Goal: Task Accomplishment & Management: Complete application form

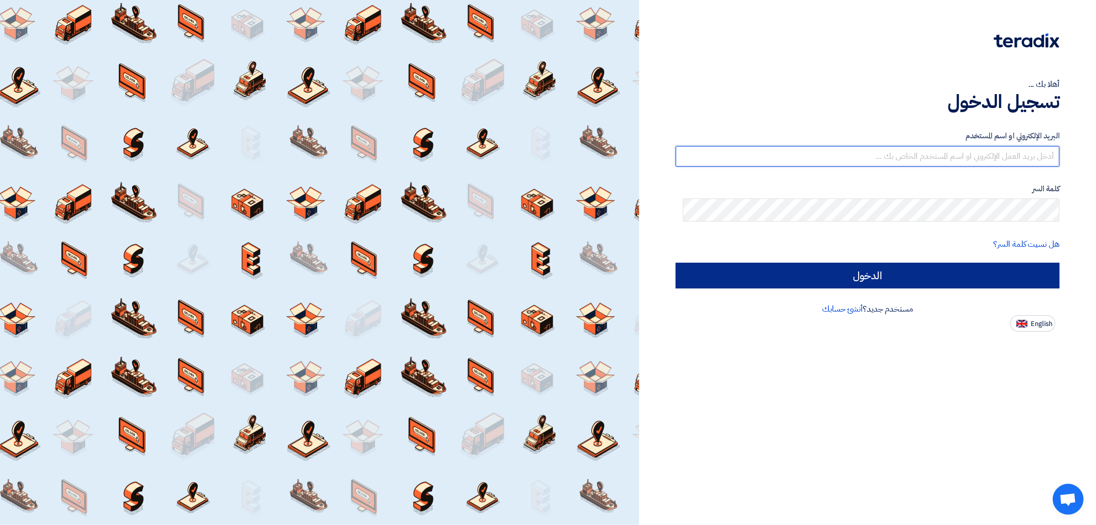
type input "[EMAIL_ADDRESS][DOMAIN_NAME]"
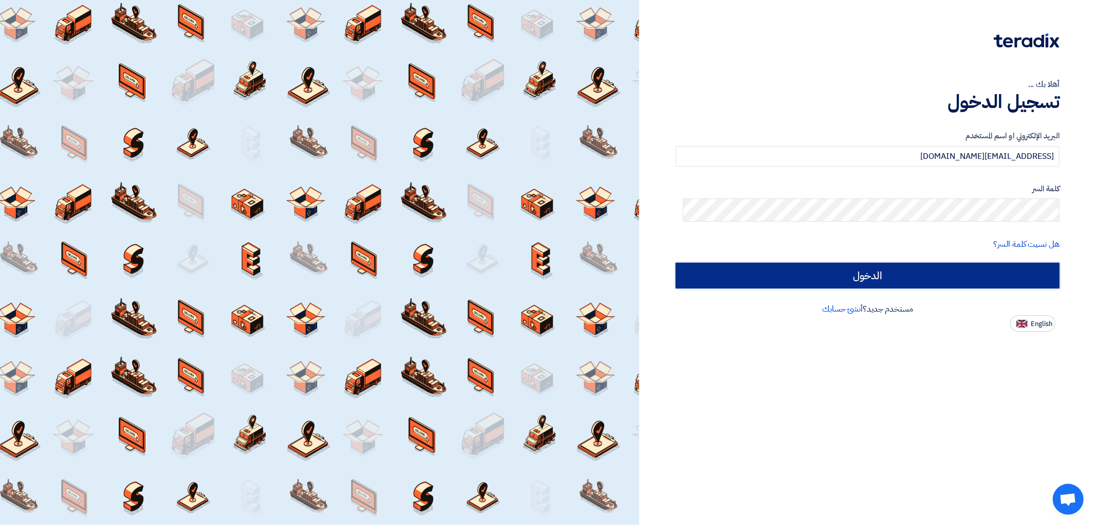
click at [924, 288] on input "الدخول" at bounding box center [868, 276] width 384 height 26
type input "Sign in"
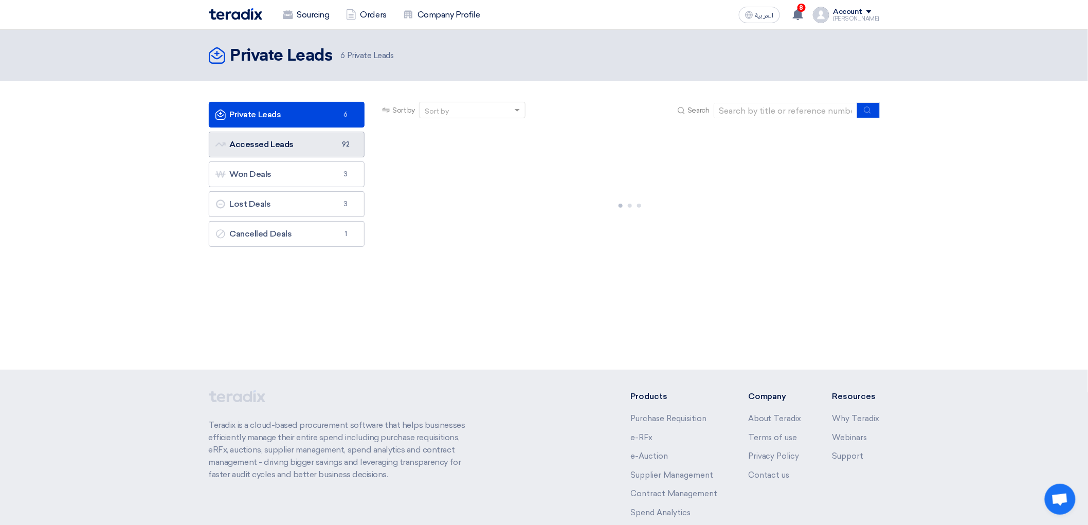
click at [269, 157] on link "Accessed Leads Accessed Leads 92" at bounding box center [287, 145] width 156 height 26
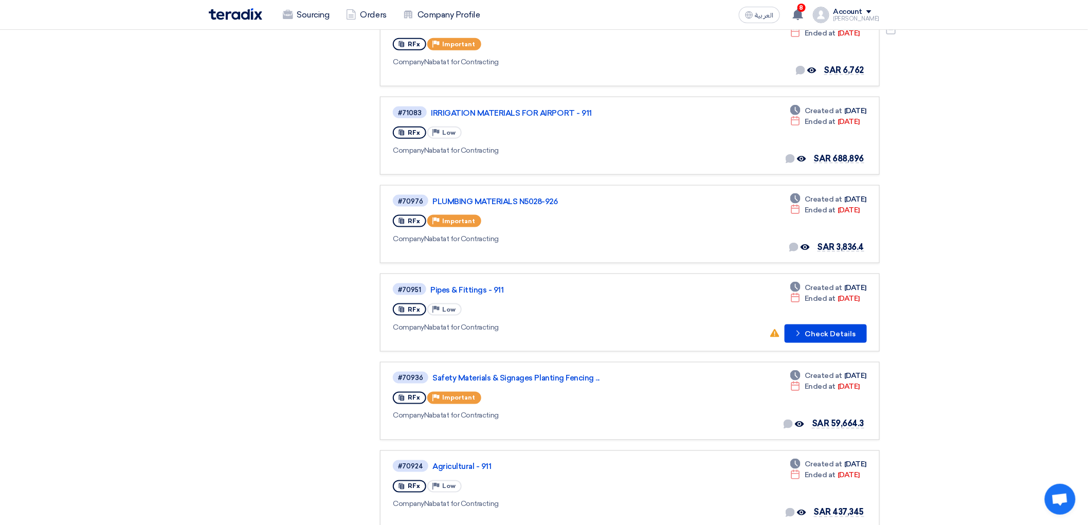
scroll to position [514, 0]
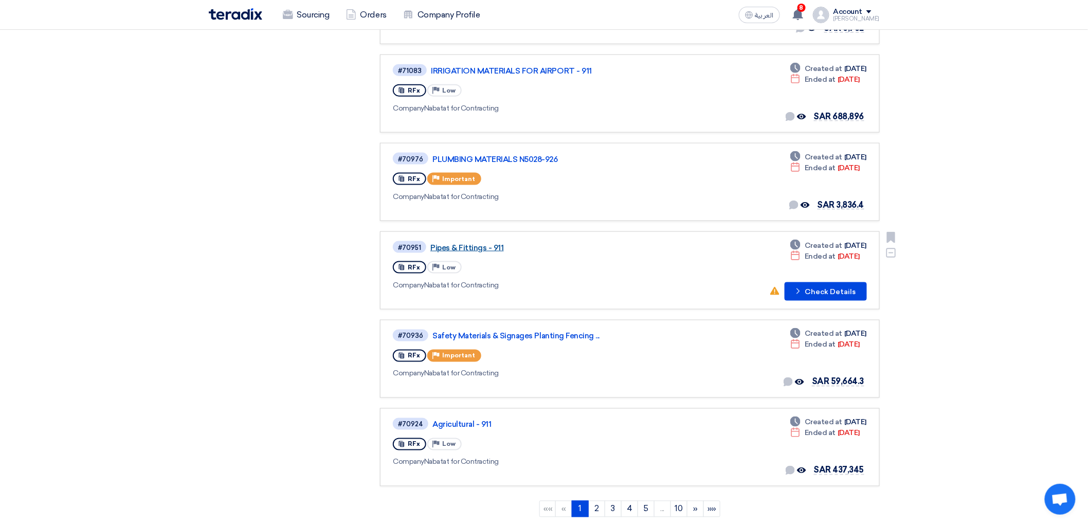
click at [463, 252] on link "Pipes & Fittings - 911" at bounding box center [558, 247] width 257 height 9
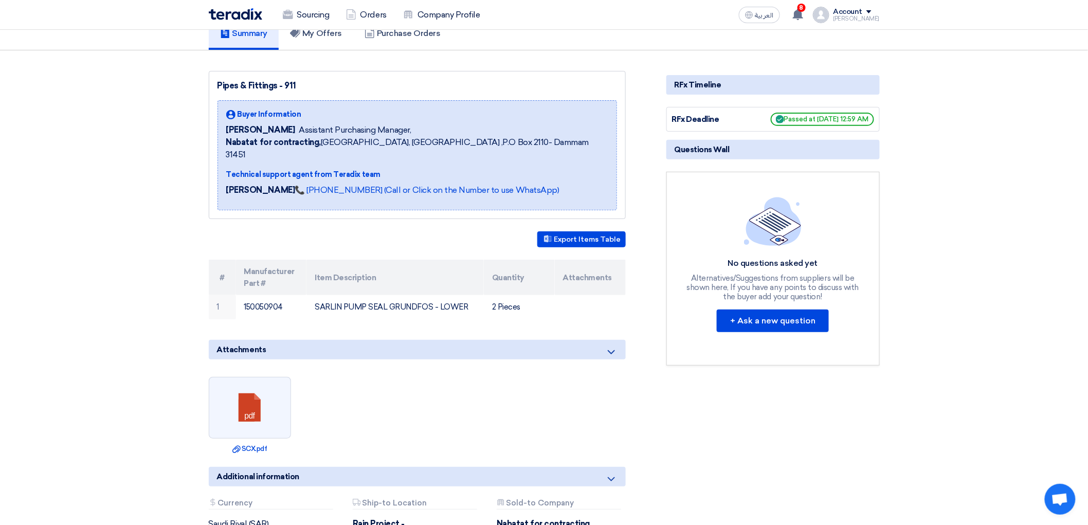
scroll to position [171, 0]
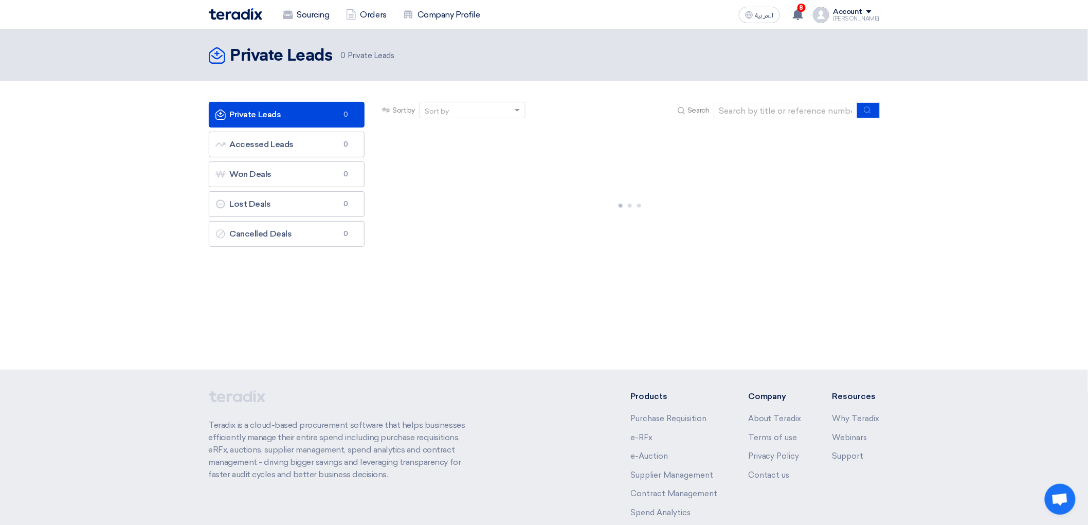
click at [270, 126] on link "Private Leads Private Leads 0" at bounding box center [287, 115] width 156 height 26
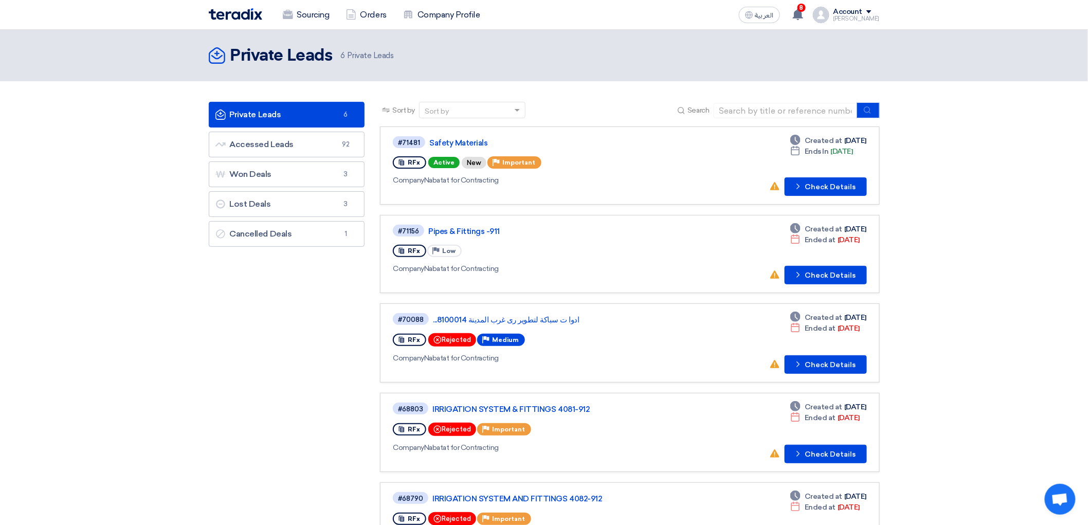
drag, startPoint x: 671, startPoint y: 347, endPoint x: 687, endPoint y: 350, distance: 16.1
click at [687, 350] on link "#70088 ادوا ت سباكة لتطوير رى غرب المدينة 8100014... RFx Rejected Priority Medi…" at bounding box center [629, 342] width 499 height 79
click at [865, 196] on button "Check details Check Details" at bounding box center [825, 186] width 82 height 19
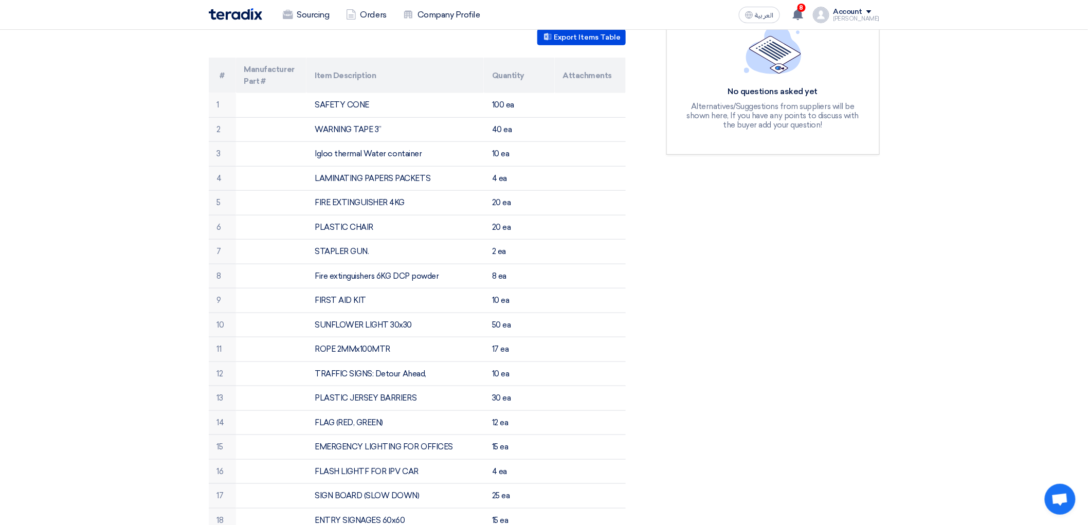
scroll to position [285, 0]
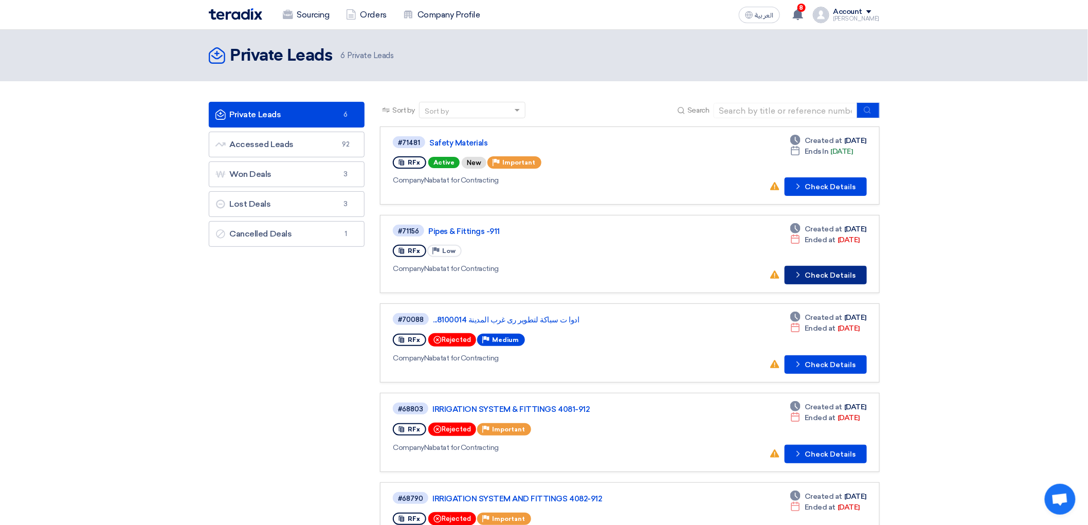
click at [867, 284] on button "Check details Check Details" at bounding box center [825, 275] width 82 height 19
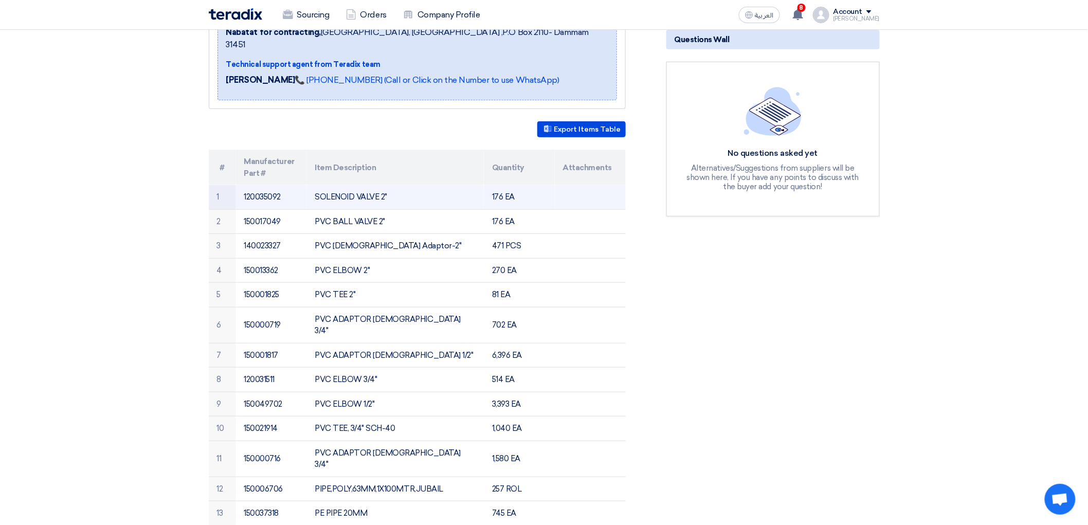
scroll to position [228, 0]
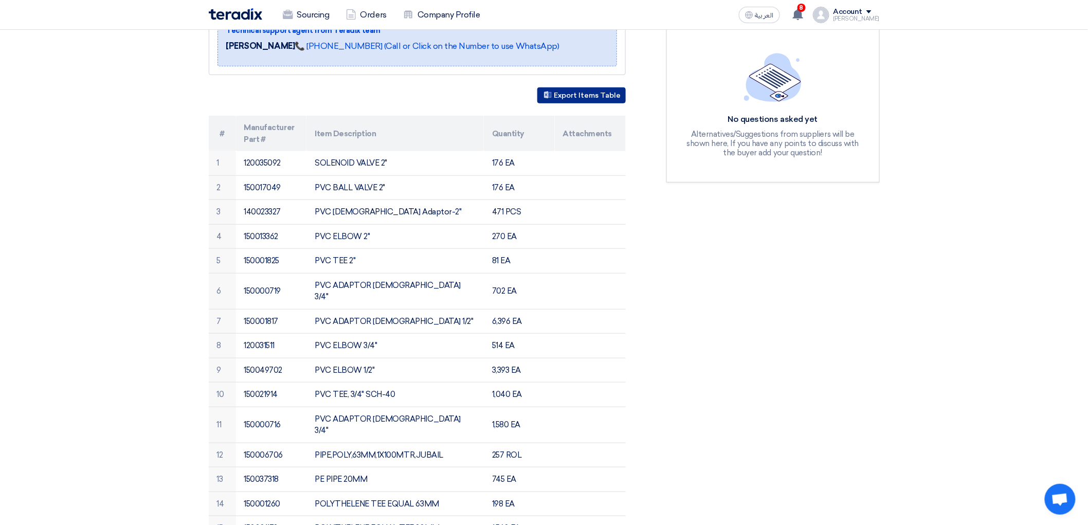
click at [579, 103] on button "Export Items Table" at bounding box center [581, 95] width 88 height 16
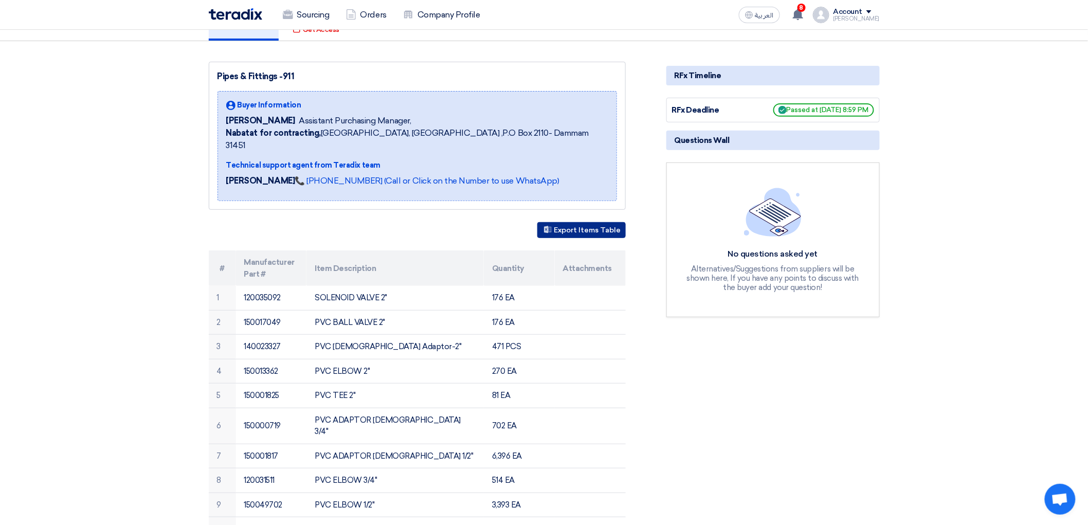
scroll to position [171, 0]
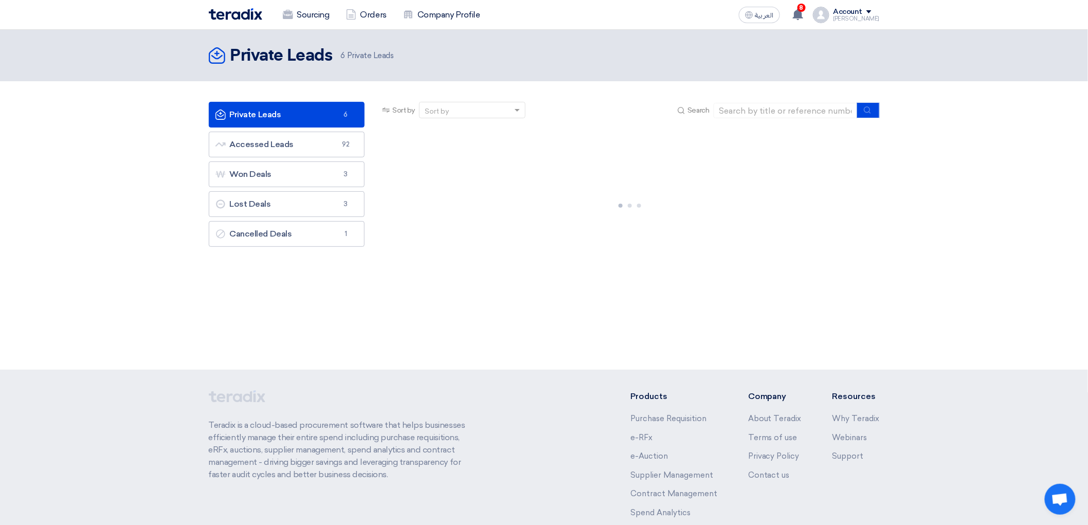
click at [258, 117] on link "Private Leads Private Leads 6" at bounding box center [287, 115] width 156 height 26
click at [273, 148] on link "Accessed Leads Accessed Leads 92" at bounding box center [287, 145] width 156 height 26
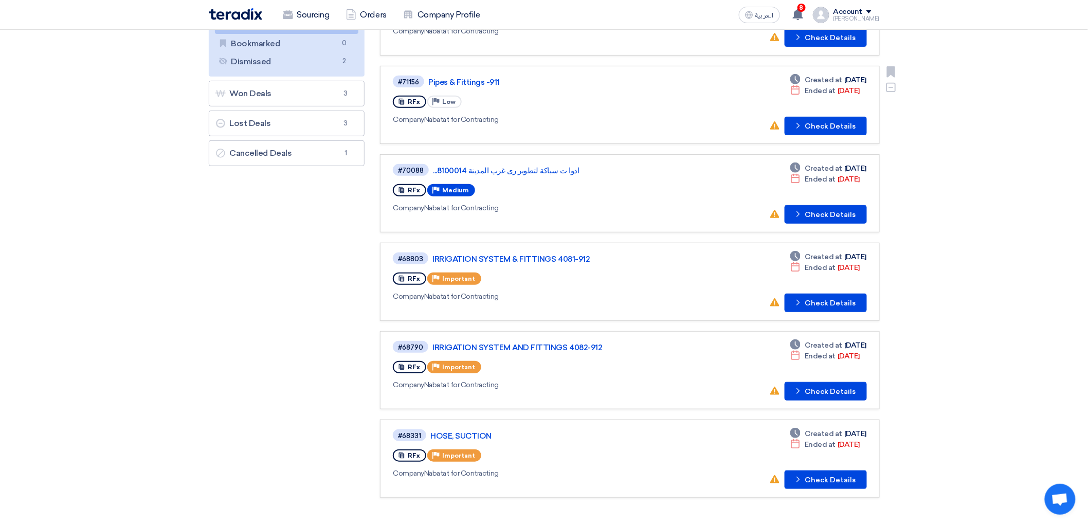
scroll to position [171, 0]
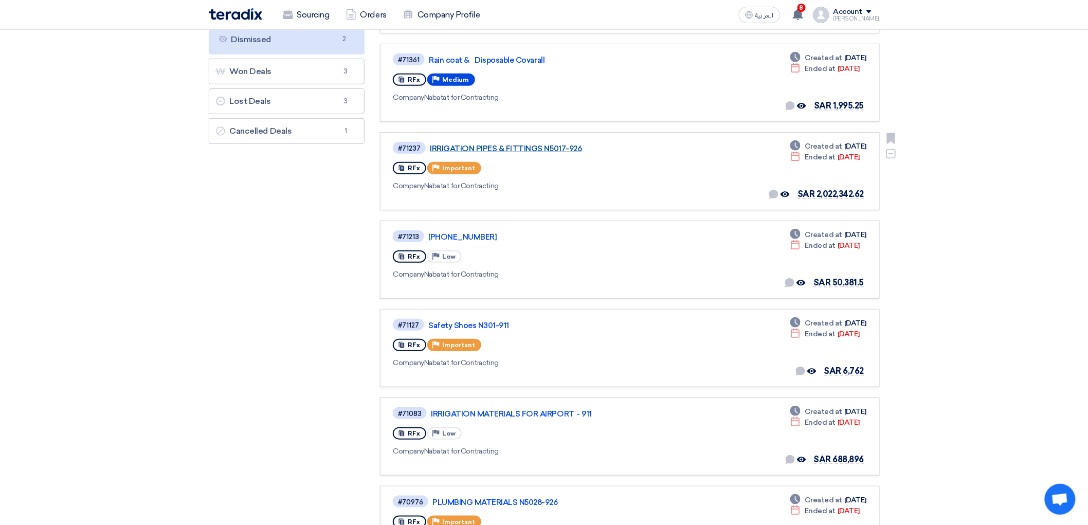
click at [437, 153] on link "IRRIGATION PIPES & FITTINGS N5017-926" at bounding box center [558, 148] width 257 height 9
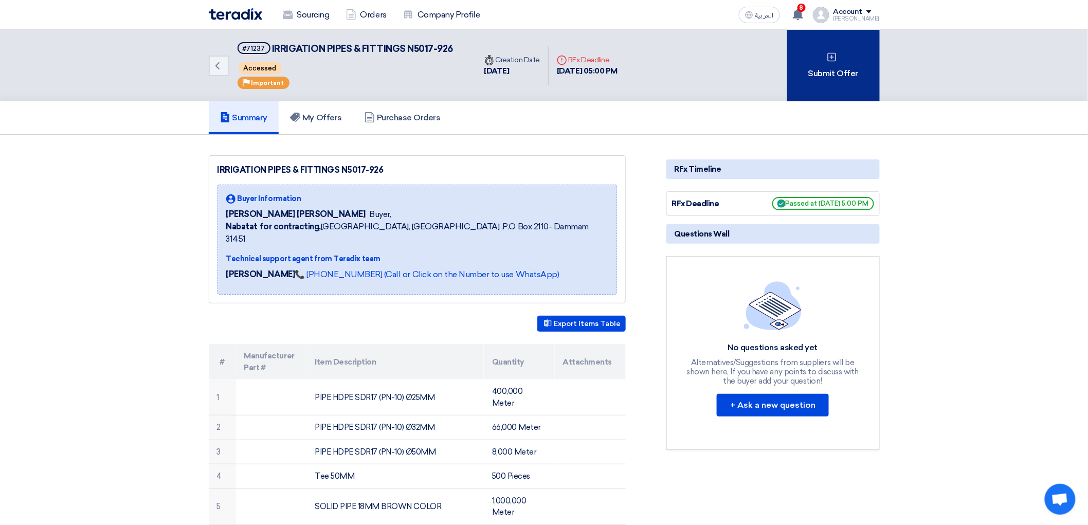
click at [851, 81] on div "Submit Offer" at bounding box center [833, 65] width 93 height 71
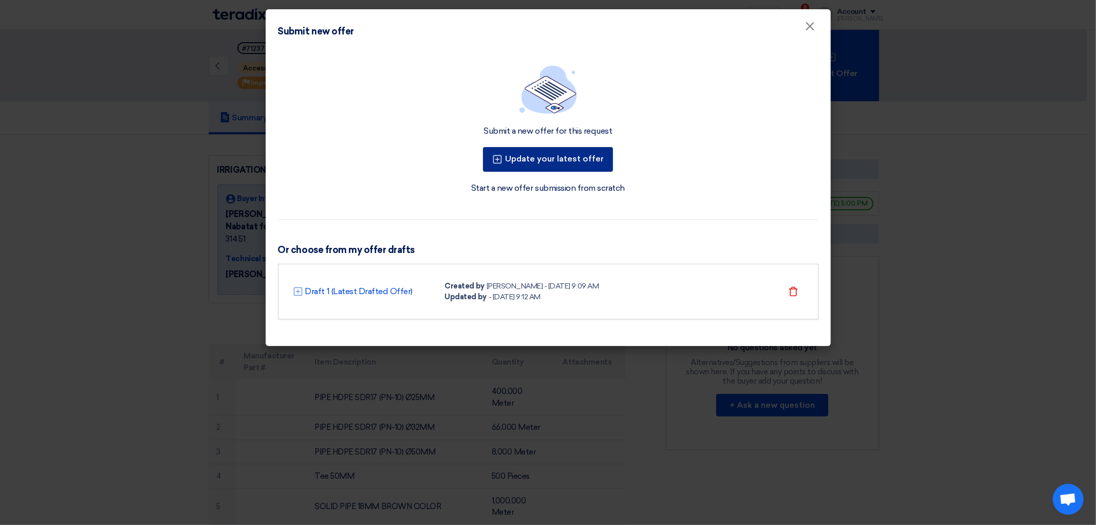
click at [583, 172] on button "Update your latest offer" at bounding box center [548, 159] width 130 height 25
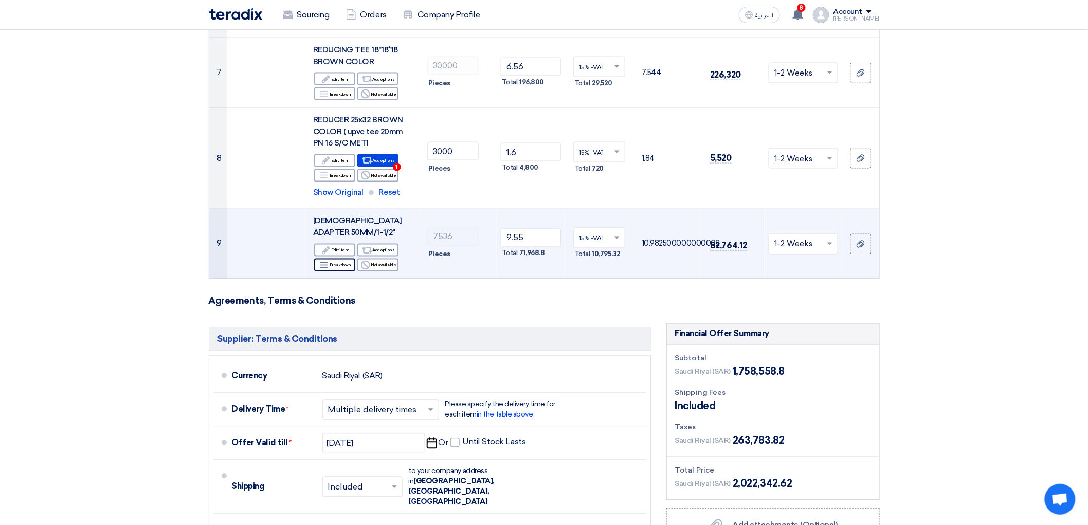
scroll to position [799, 0]
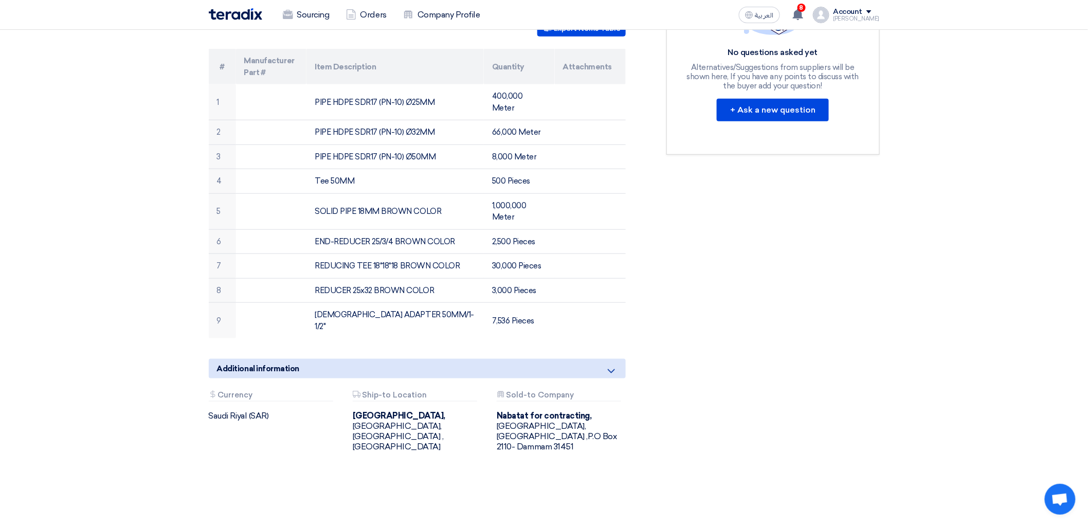
scroll to position [342, 0]
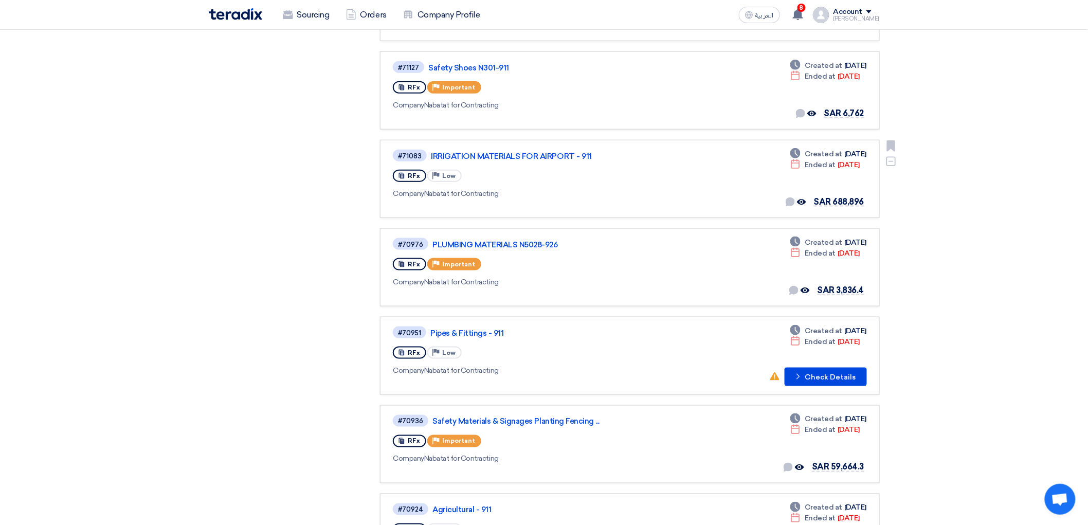
scroll to position [456, 0]
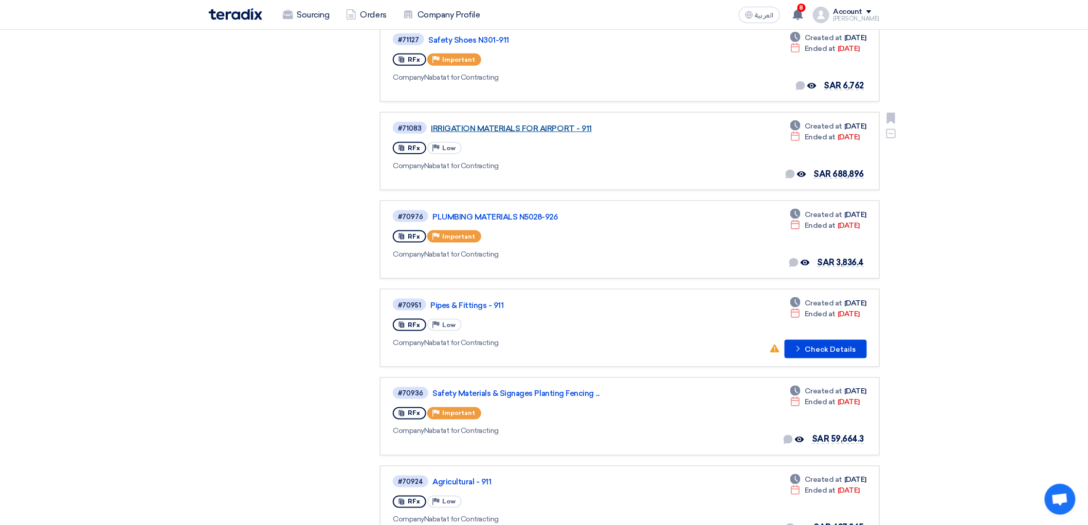
click at [508, 133] on link "IRRIGATION MATERIALS FOR AIRPORT - 911" at bounding box center [559, 128] width 257 height 9
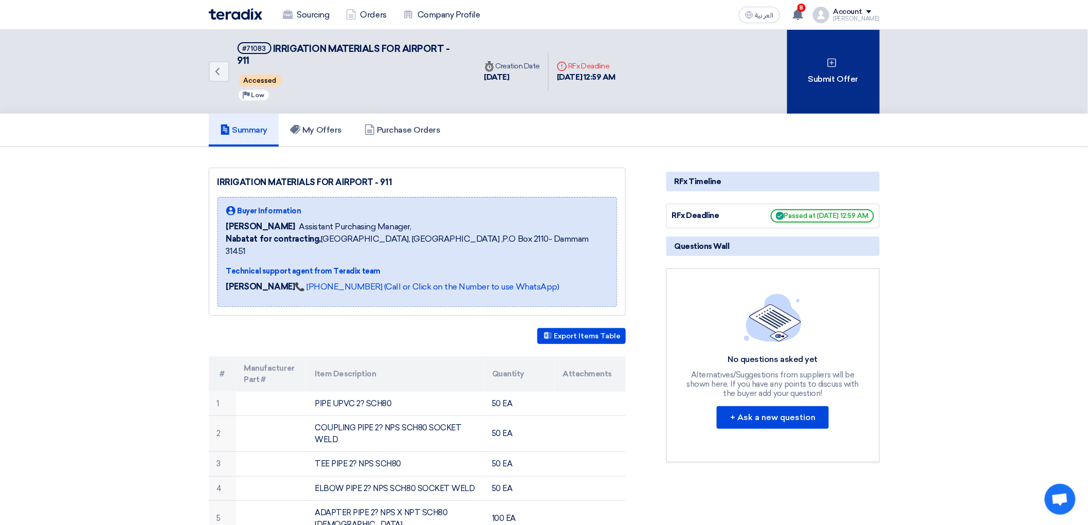
click at [845, 79] on div "Submit Offer" at bounding box center [833, 72] width 93 height 84
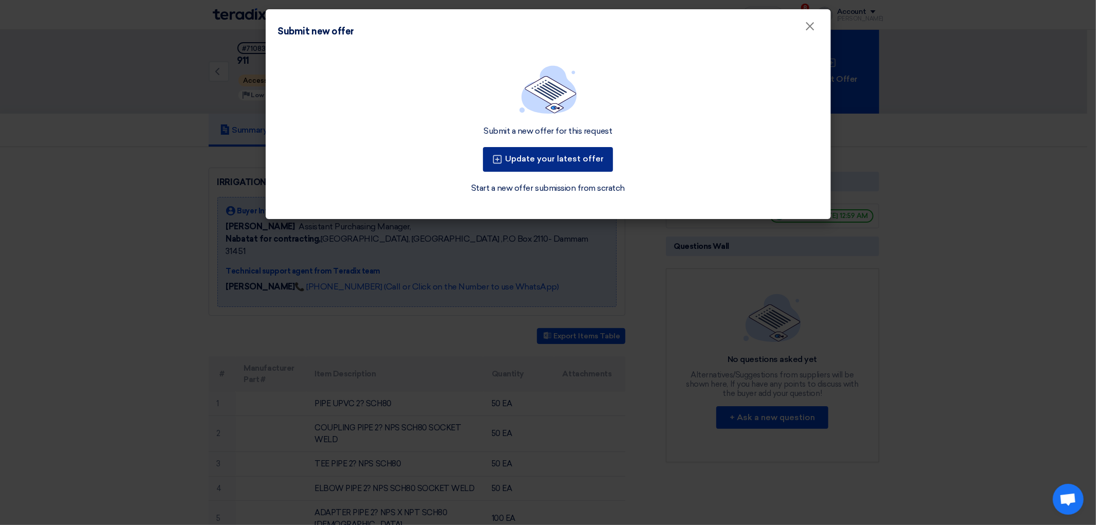
click at [556, 168] on button "Update your latest offer" at bounding box center [548, 159] width 130 height 25
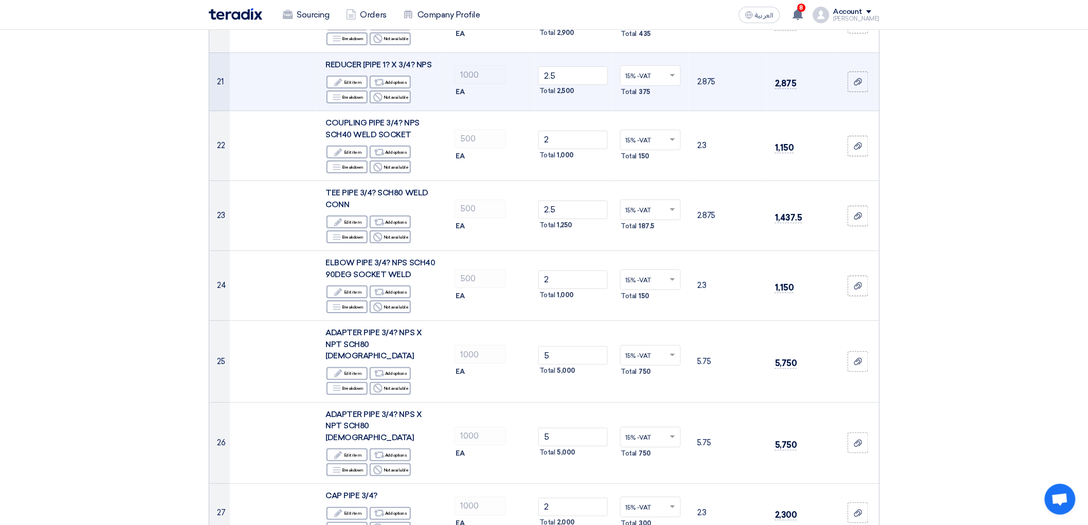
scroll to position [1542, 0]
